Goal: Information Seeking & Learning: Learn about a topic

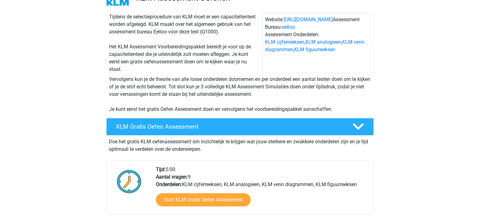
scroll to position [53, 0]
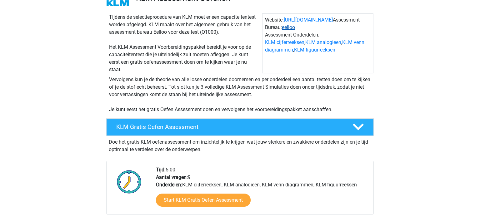
click at [287, 27] on link "eelloo" at bounding box center [288, 27] width 13 height 6
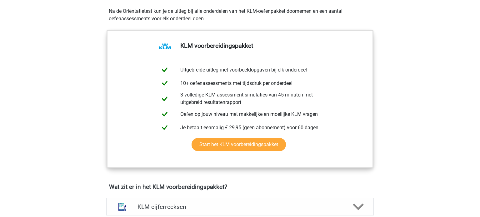
scroll to position [0, 0]
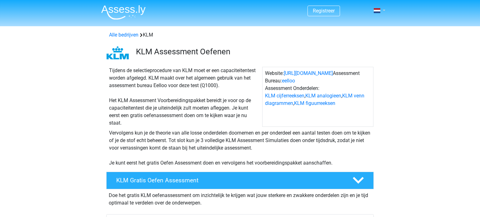
click at [378, 13] on span at bounding box center [376, 10] width 7 height 5
click at [287, 96] on link "KLM cijferreeksen" at bounding box center [284, 96] width 39 height 6
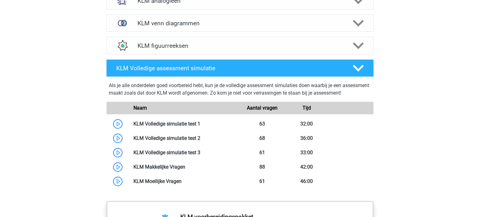
scroll to position [514, 0]
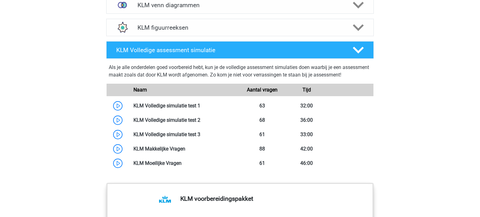
click at [200, 131] on link at bounding box center [200, 134] width 0 height 6
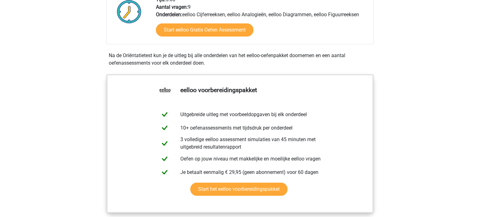
scroll to position [202, 0]
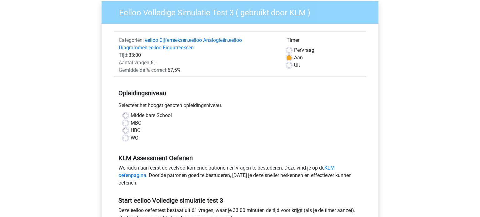
scroll to position [50, 0]
click at [130, 122] on label "MBO" at bounding box center [135, 122] width 11 height 7
click at [124, 122] on input "MBO" at bounding box center [125, 122] width 5 height 6
radio input "true"
click at [130, 113] on label "Middelbare School" at bounding box center [150, 114] width 41 height 7
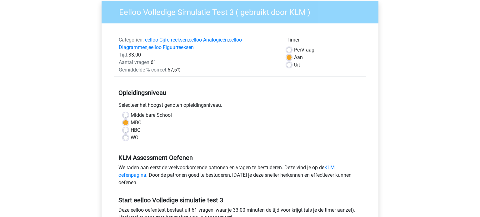
click at [126, 113] on input "Middelbare School" at bounding box center [125, 114] width 5 height 6
radio input "true"
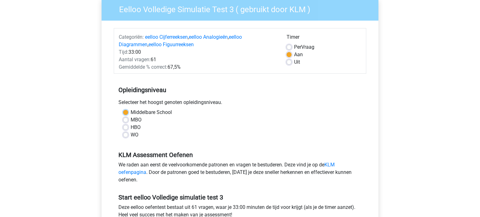
scroll to position [0, 0]
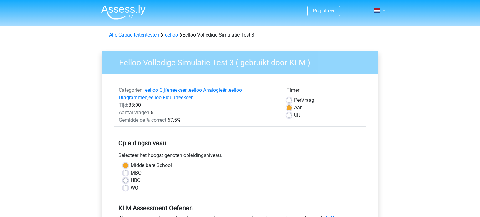
click at [129, 8] on img at bounding box center [123, 12] width 44 height 15
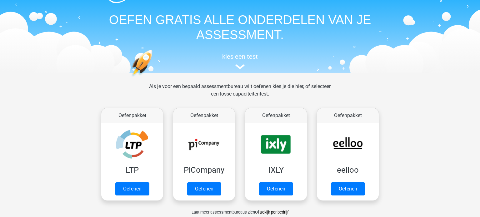
scroll to position [42, 0]
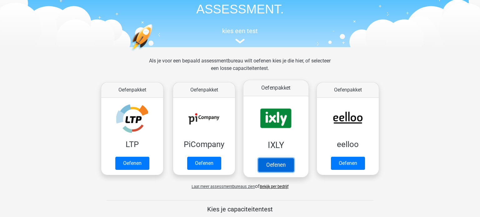
click at [283, 170] on link "Oefenen" at bounding box center [276, 165] width 36 height 14
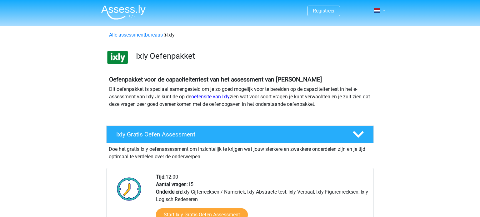
click at [127, 5] on img at bounding box center [123, 12] width 44 height 15
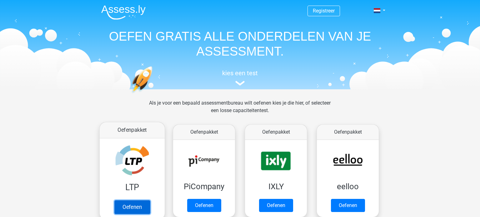
click at [126, 200] on link "Oefenen" at bounding box center [132, 207] width 36 height 14
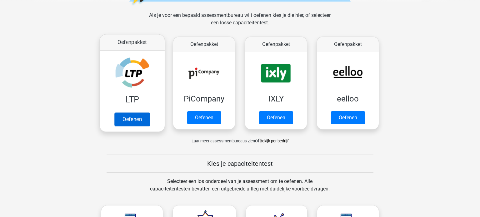
scroll to position [88, 0]
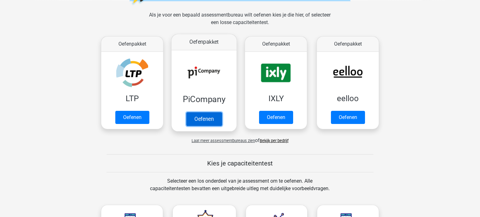
click at [206, 112] on link "Oefenen" at bounding box center [204, 119] width 36 height 14
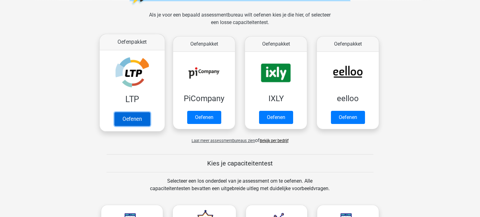
click at [134, 112] on link "Oefenen" at bounding box center [132, 119] width 36 height 14
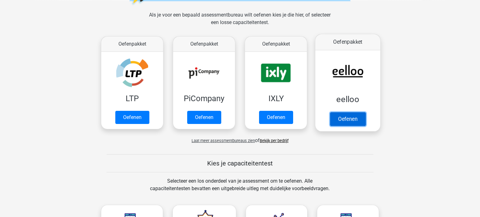
click at [346, 112] on link "Oefenen" at bounding box center [348, 119] width 36 height 14
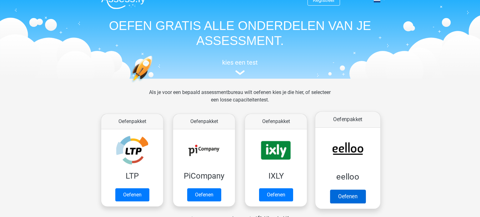
scroll to position [12, 0]
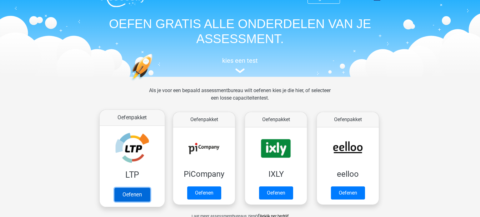
click at [149, 188] on link "Oefenen" at bounding box center [132, 195] width 36 height 14
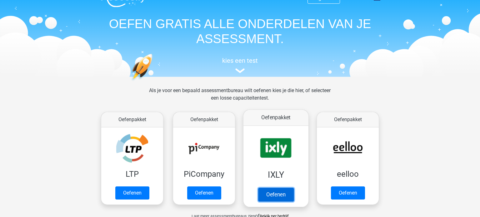
click at [277, 188] on link "Oefenen" at bounding box center [276, 195] width 36 height 14
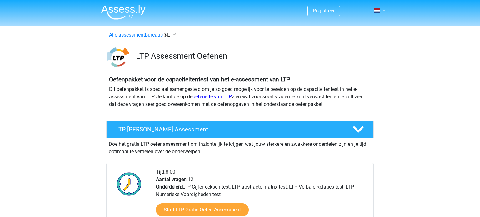
click at [146, 61] on div "LTP Assessment Oefenen" at bounding box center [252, 57] width 242 height 12
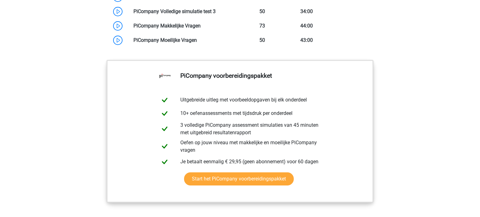
scroll to position [602, 0]
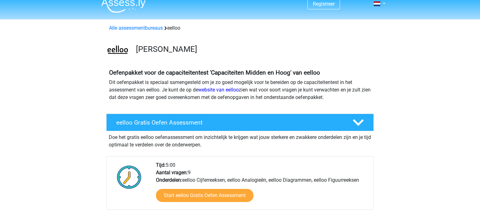
scroll to position [7, 0]
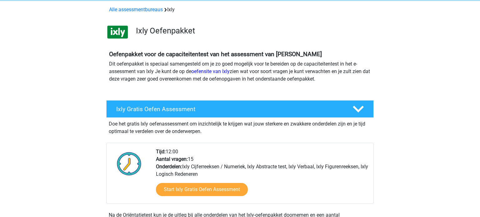
scroll to position [26, 0]
